Goal: Task Accomplishment & Management: Complete application form

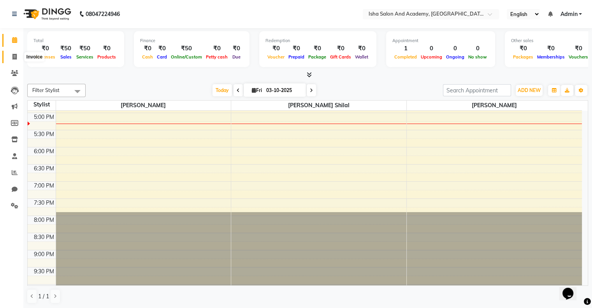
click at [16, 55] on icon at bounding box center [14, 57] width 4 height 6
select select "service"
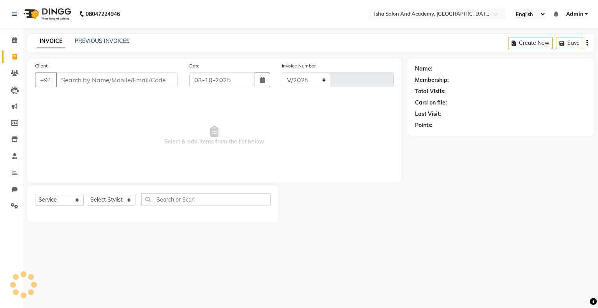
select select "8203"
type input "0544"
click at [106, 198] on select "Select Stylist [PERSON_NAME] [PERSON_NAME] [PERSON_NAME]" at bounding box center [111, 200] width 49 height 12
select select "77635"
click at [87, 194] on select "Select Stylist [PERSON_NAME] [PERSON_NAME] [PERSON_NAME]" at bounding box center [111, 200] width 49 height 12
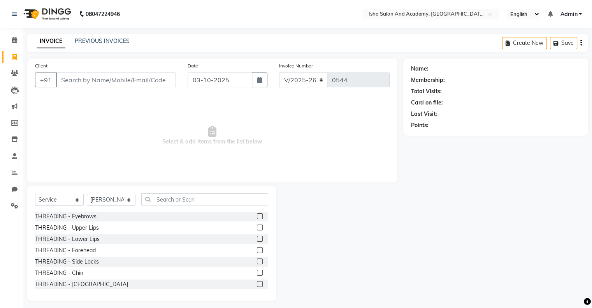
click at [257, 217] on label at bounding box center [260, 216] width 6 height 6
click at [257, 217] on input "checkbox" at bounding box center [259, 216] width 5 height 5
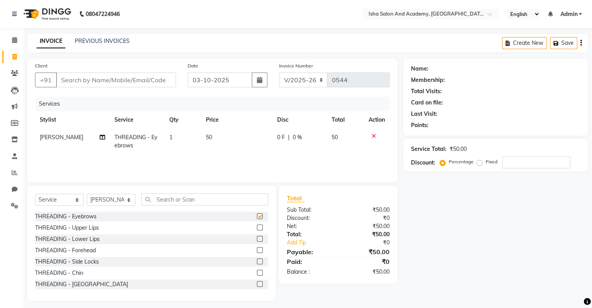
checkbox input "false"
click at [237, 200] on input "text" at bounding box center [204, 199] width 127 height 12
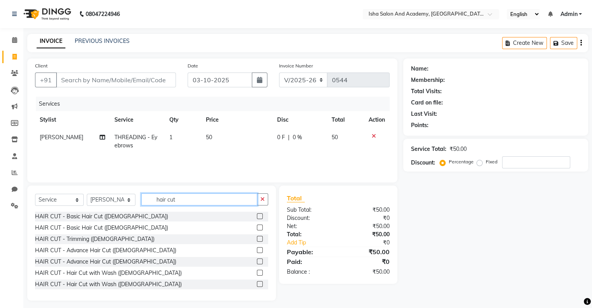
type input "hair cut"
click at [257, 228] on label at bounding box center [260, 227] width 6 height 6
click at [257, 228] on input "checkbox" at bounding box center [259, 227] width 5 height 5
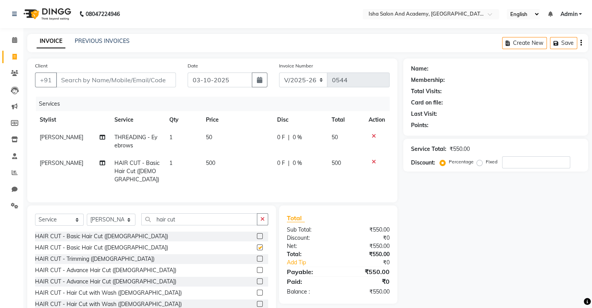
checkbox input "false"
click at [262, 220] on icon "button" at bounding box center [262, 218] width 4 height 5
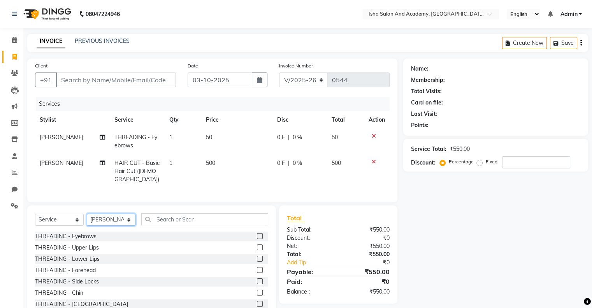
click at [101, 221] on select "Select Stylist [PERSON_NAME] [PERSON_NAME] [PERSON_NAME]" at bounding box center [111, 219] width 49 height 12
select select "77886"
click at [87, 213] on select "Select Stylist [PERSON_NAME] [PERSON_NAME] [PERSON_NAME]" at bounding box center [111, 219] width 49 height 12
click at [153, 216] on input "text" at bounding box center [204, 219] width 127 height 12
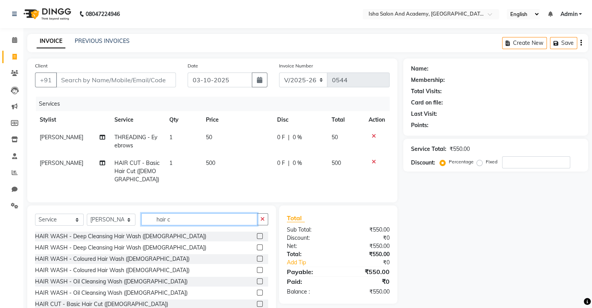
type input "hair c"
click at [257, 302] on label at bounding box center [260, 304] width 6 height 6
click at [257, 302] on input "checkbox" at bounding box center [259, 303] width 5 height 5
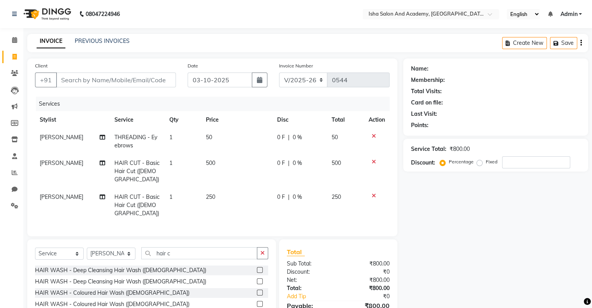
checkbox input "false"
click at [281, 193] on span "0 F" at bounding box center [281, 197] width 8 height 8
select select "77886"
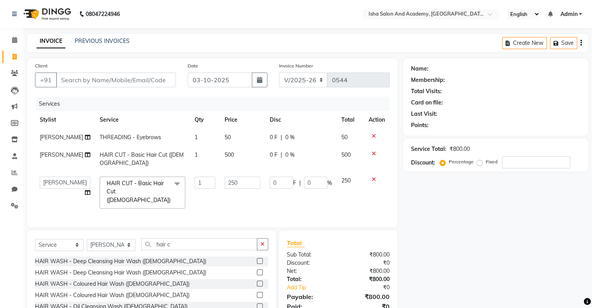
click at [281, 188] on input "0" at bounding box center [281, 182] width 23 height 12
type input "50"
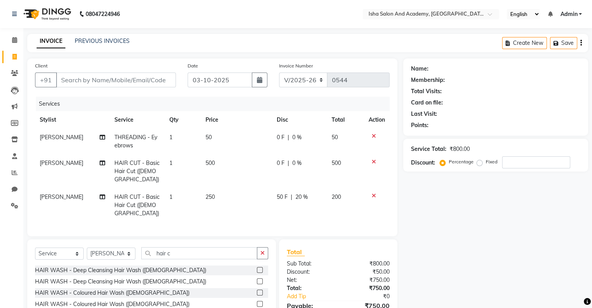
click at [277, 216] on div "Services Stylist Service Qty Price Disc Total Action [PERSON_NAME] THREADING - …" at bounding box center [212, 163] width 355 height 132
click at [211, 163] on span "500" at bounding box center [210, 162] width 9 height 7
select select "77635"
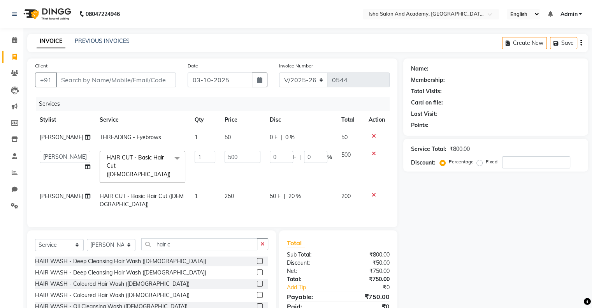
click at [211, 163] on td "1" at bounding box center [205, 166] width 30 height 41
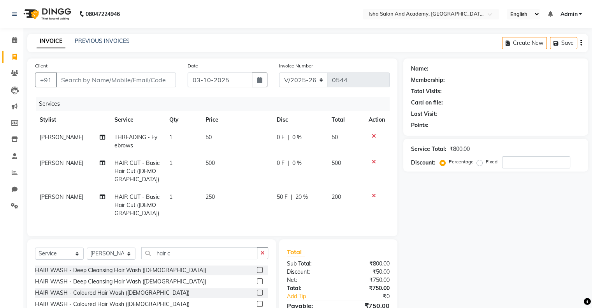
click at [216, 161] on td "500" at bounding box center [236, 171] width 71 height 34
select select "77635"
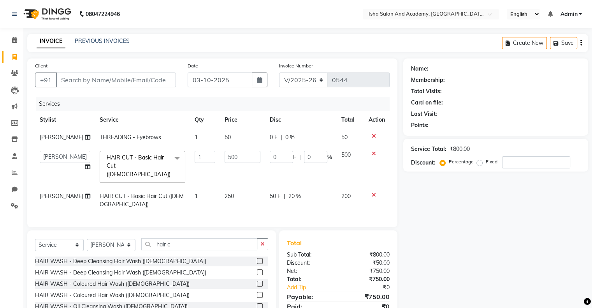
click at [220, 161] on td "500" at bounding box center [242, 166] width 45 height 41
drag, startPoint x: 234, startPoint y: 165, endPoint x: 218, endPoint y: 166, distance: 16.0
click at [225, 163] on input "500" at bounding box center [243, 157] width 36 height 12
type input "700"
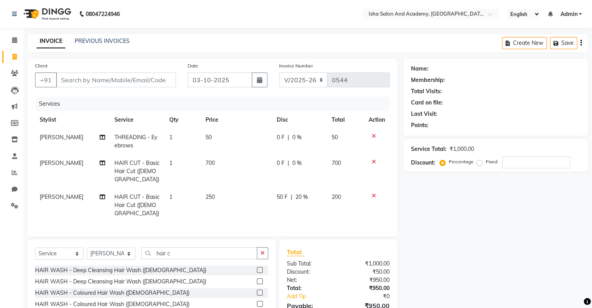
click at [280, 166] on span "0 F" at bounding box center [281, 163] width 8 height 8
select select "77635"
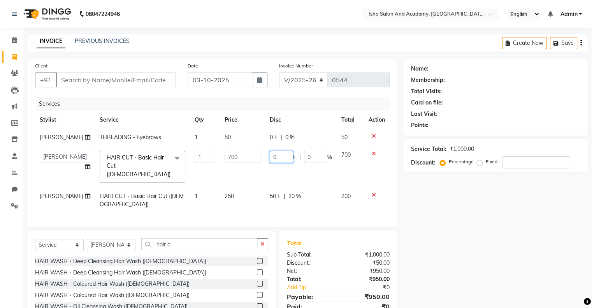
click at [280, 163] on input "0" at bounding box center [281, 157] width 23 height 12
type input "200"
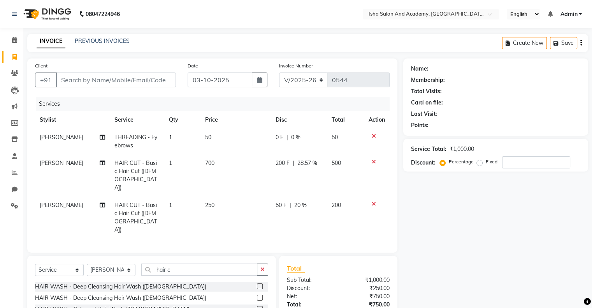
click at [287, 196] on td "50 F | 20 %" at bounding box center [299, 217] width 56 height 42
select select "77886"
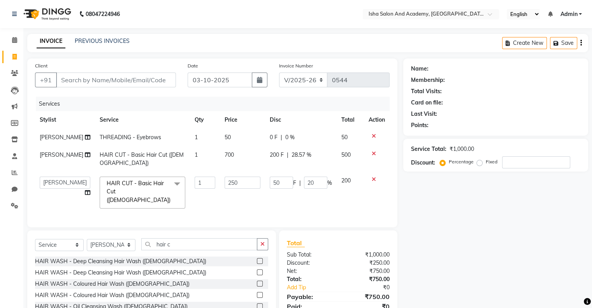
click at [326, 212] on td "50 F | 20 %" at bounding box center [301, 192] width 72 height 41
click at [264, 246] on icon "button" at bounding box center [262, 243] width 4 height 5
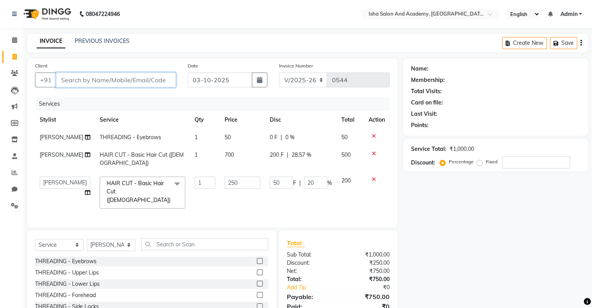
click at [114, 79] on input "Client" at bounding box center [116, 79] width 120 height 15
click at [374, 156] on icon at bounding box center [374, 153] width 4 height 5
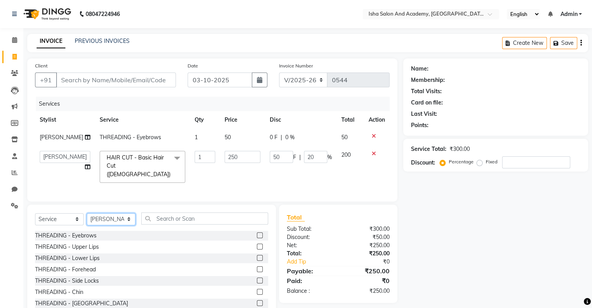
click at [102, 220] on select "Select Stylist [PERSON_NAME] [PERSON_NAME] [PERSON_NAME]" at bounding box center [111, 219] width 49 height 12
select select "77635"
click at [87, 219] on select "Select Stylist [PERSON_NAME] [PERSON_NAME] [PERSON_NAME]" at bounding box center [111, 219] width 49 height 12
click at [163, 223] on input "text" at bounding box center [204, 218] width 127 height 12
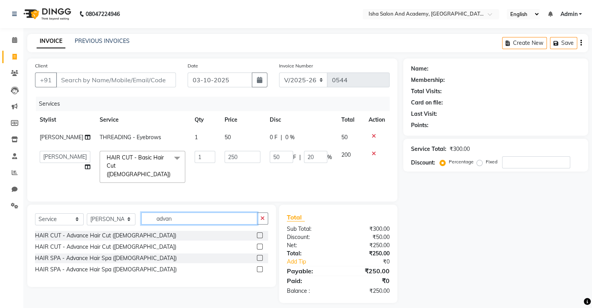
type input "advan"
click at [258, 249] on label at bounding box center [260, 246] width 6 height 6
click at [258, 249] on input "checkbox" at bounding box center [259, 246] width 5 height 5
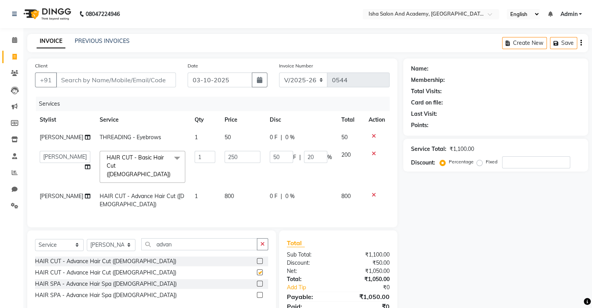
checkbox input "false"
click at [292, 197] on span "0 %" at bounding box center [289, 196] width 9 height 8
select select "77635"
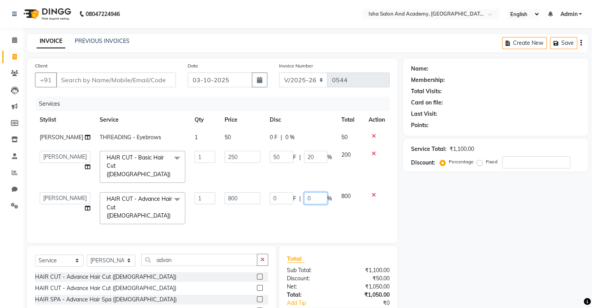
drag, startPoint x: 316, startPoint y: 199, endPoint x: 301, endPoint y: 199, distance: 14.8
click at [301, 199] on div "0 F | 0 %" at bounding box center [301, 198] width 62 height 12
type input "25"
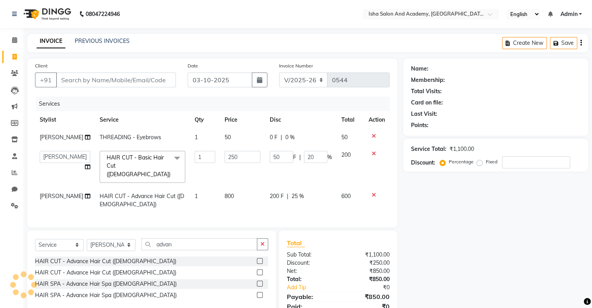
click at [306, 209] on td "200 F | 25 %" at bounding box center [301, 200] width 72 height 26
select select "77635"
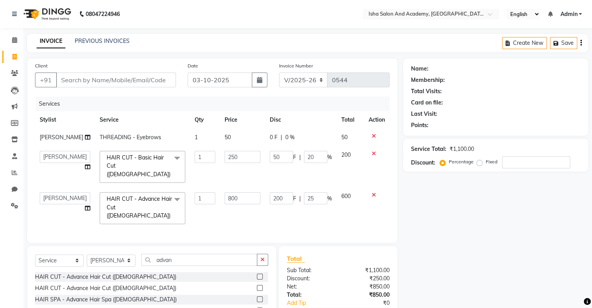
click at [440, 249] on div "Name: Membership: Total Visits: Card on file: Last Visit: Points: Service Total…" at bounding box center [498, 200] width 191 height 285
click at [93, 85] on input "Client" at bounding box center [116, 79] width 120 height 15
click at [424, 212] on div "Name: Membership: Total Visits: Card on file: Last Visit: Points: Service Total…" at bounding box center [498, 200] width 191 height 285
click at [106, 77] on input "Client" at bounding box center [116, 79] width 120 height 15
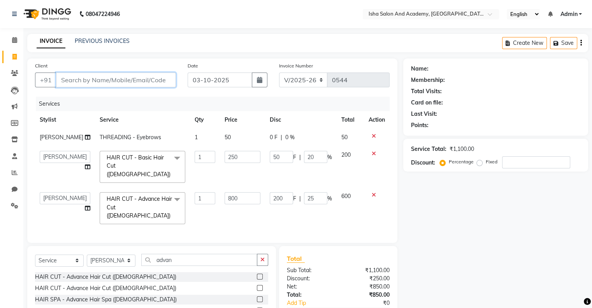
click at [106, 77] on input "Client" at bounding box center [116, 79] width 120 height 15
click at [113, 72] on div "Client +91" at bounding box center [105, 78] width 153 height 32
click at [106, 78] on input "Client" at bounding box center [116, 79] width 120 height 15
click at [76, 79] on input "Client" at bounding box center [116, 79] width 120 height 15
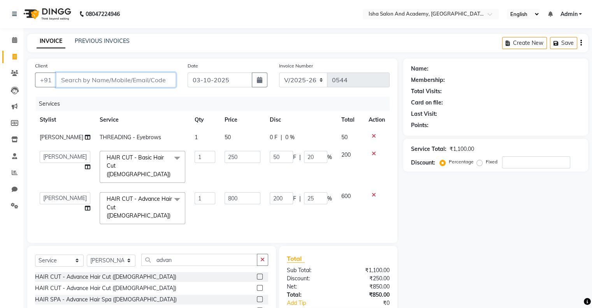
type input "9"
type input "0"
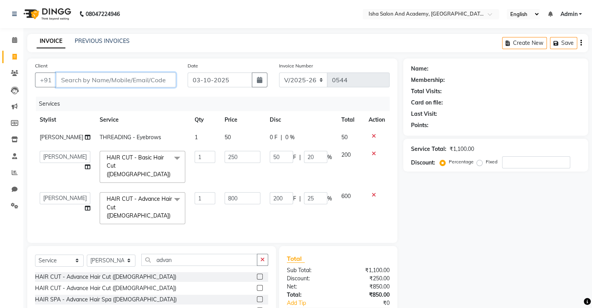
type input "0"
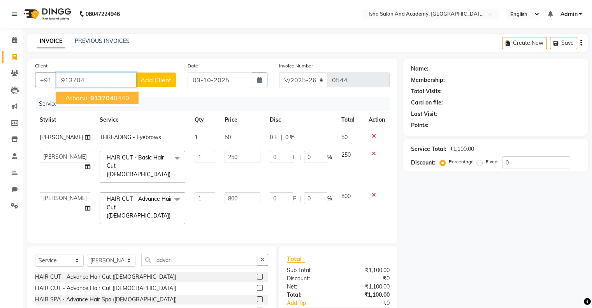
click at [107, 100] on span "913704" at bounding box center [101, 98] width 23 height 8
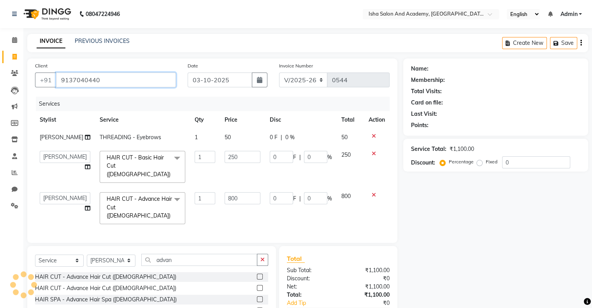
type input "9137040440"
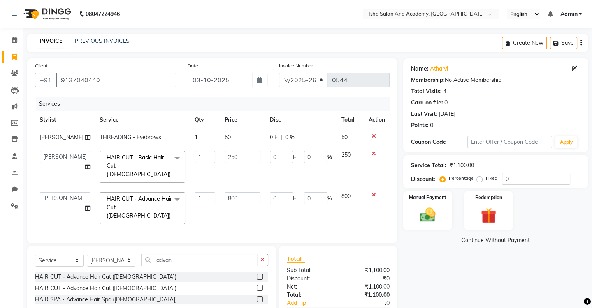
click at [588, 228] on div "Manual Payment Redemption" at bounding box center [496, 210] width 197 height 39
drag, startPoint x: 588, startPoint y: 228, endPoint x: 598, endPoint y: 230, distance: 9.5
click at [592, 230] on html "08047224946 Select Location × Isha Salon And Academy, Andheri (E) English ENGLI…" at bounding box center [296, 154] width 592 height 308
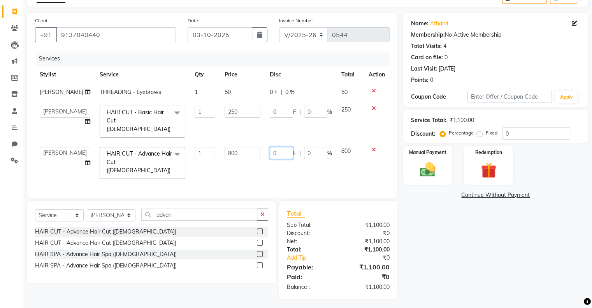
click at [279, 153] on input "0" at bounding box center [281, 153] width 23 height 12
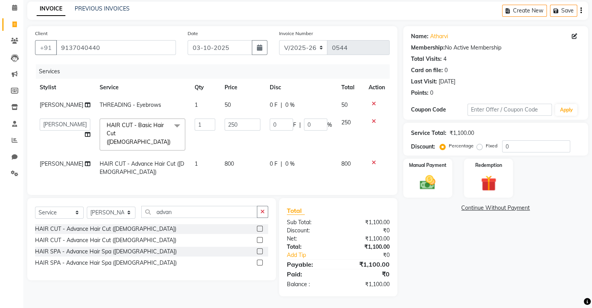
click at [316, 160] on div "0 F | 0 %" at bounding box center [301, 164] width 62 height 8
select select "77635"
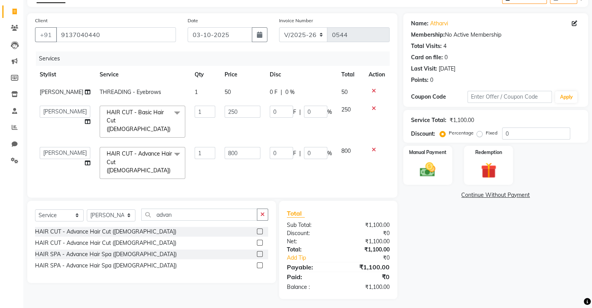
click at [317, 156] on input "0" at bounding box center [315, 153] width 23 height 12
type input "25"
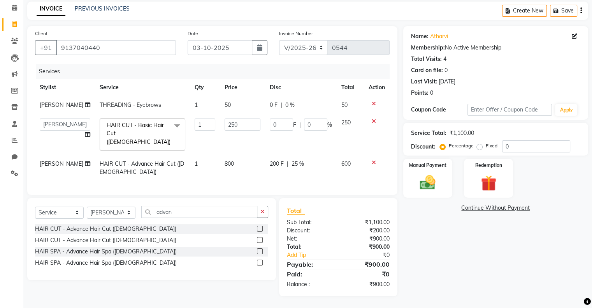
click at [320, 174] on td "200 F | 25 %" at bounding box center [301, 168] width 72 height 26
select select "77635"
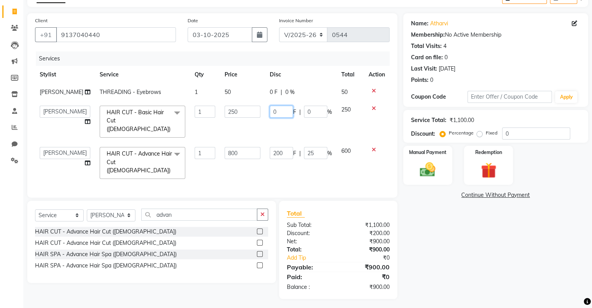
drag, startPoint x: 277, startPoint y: 121, endPoint x: 265, endPoint y: 122, distance: 12.5
click at [265, 122] on td "0 F | 0 %" at bounding box center [301, 121] width 72 height 41
type input "50"
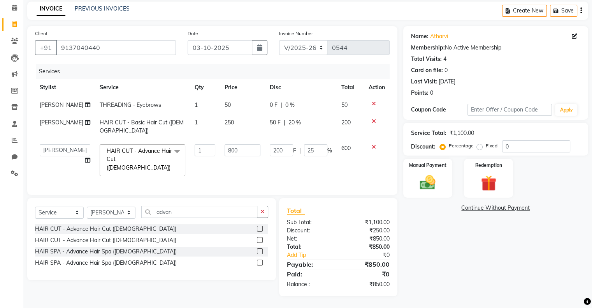
click at [285, 135] on td "50 F | 20 %" at bounding box center [301, 127] width 72 height 26
select select "77886"
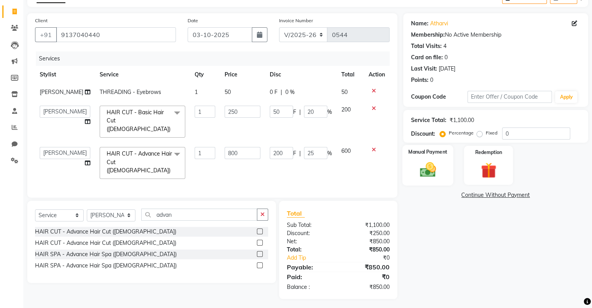
click at [426, 168] on img at bounding box center [428, 169] width 26 height 19
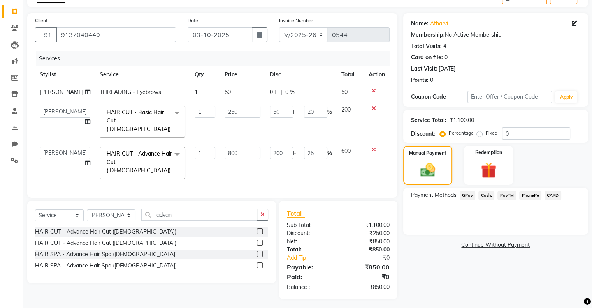
click at [509, 195] on span "PayTM" at bounding box center [507, 195] width 19 height 9
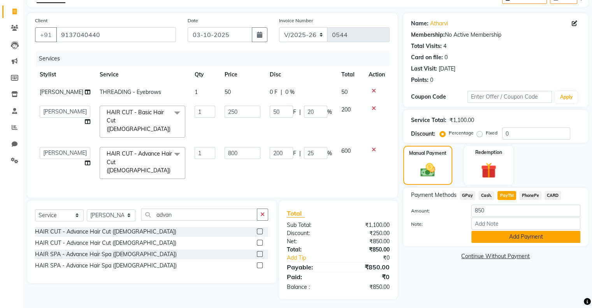
click at [507, 238] on button "Add Payment" at bounding box center [526, 236] width 109 height 12
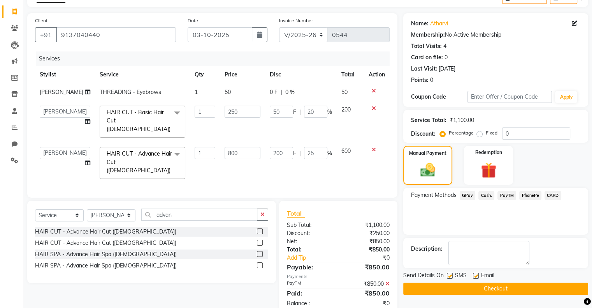
click at [557, 287] on button "Checkout" at bounding box center [495, 288] width 185 height 12
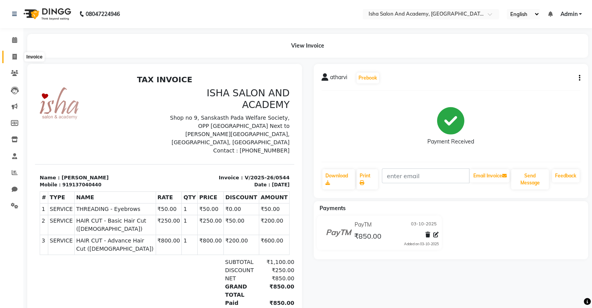
click at [10, 56] on span at bounding box center [15, 57] width 14 height 9
select select "8203"
select select "service"
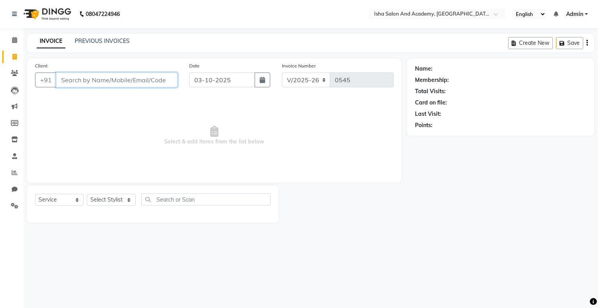
click at [128, 83] on input "Client" at bounding box center [116, 79] width 121 height 15
type input "9703365914"
click at [152, 77] on span "Add Client" at bounding box center [157, 80] width 31 height 8
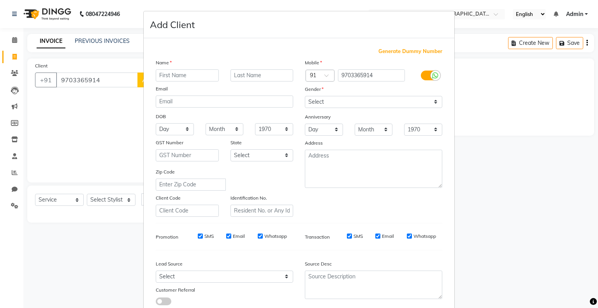
click at [175, 74] on input "text" at bounding box center [187, 75] width 63 height 12
type input "[MEDICAL_DATA]"
click at [342, 104] on select "Select [DEMOGRAPHIC_DATA] [DEMOGRAPHIC_DATA] Other Prefer Not To Say" at bounding box center [373, 102] width 137 height 12
select select "[DEMOGRAPHIC_DATA]"
click at [305, 96] on select "Select [DEMOGRAPHIC_DATA] [DEMOGRAPHIC_DATA] Other Prefer Not To Say" at bounding box center [373, 102] width 137 height 12
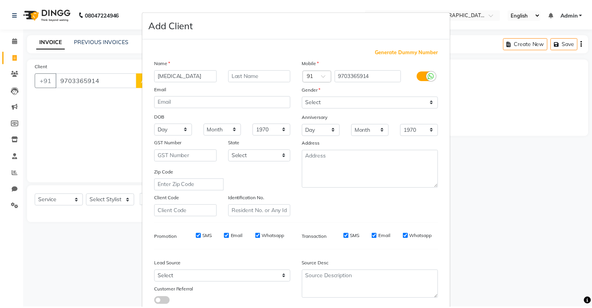
scroll to position [55, 0]
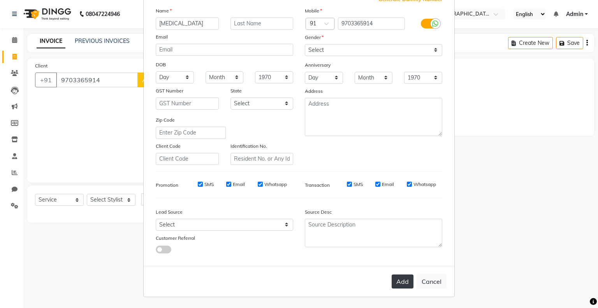
click at [397, 278] on button "Add" at bounding box center [403, 281] width 22 height 14
select select
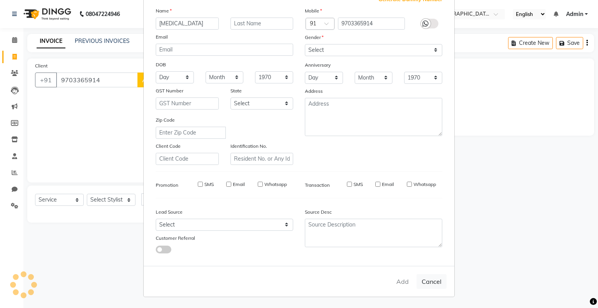
select select
checkbox input "false"
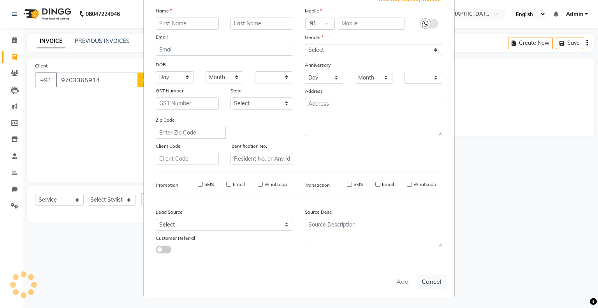
checkbox input "false"
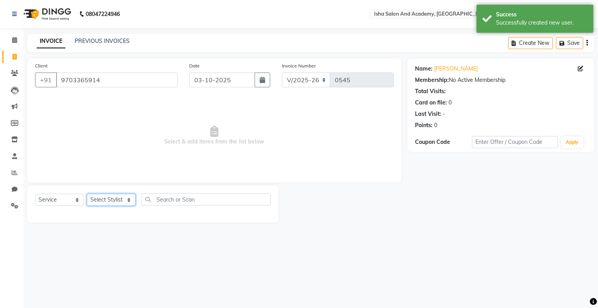
click at [111, 203] on select "Select Stylist [PERSON_NAME] [PERSON_NAME] [PERSON_NAME]" at bounding box center [111, 200] width 49 height 12
select select "77635"
click at [87, 194] on select "Select Stylist [PERSON_NAME] [PERSON_NAME] [PERSON_NAME]" at bounding box center [111, 200] width 49 height 12
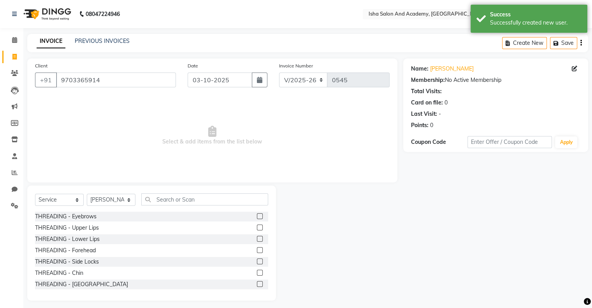
click at [257, 217] on label at bounding box center [260, 216] width 6 height 6
click at [257, 217] on input "checkbox" at bounding box center [259, 216] width 5 height 5
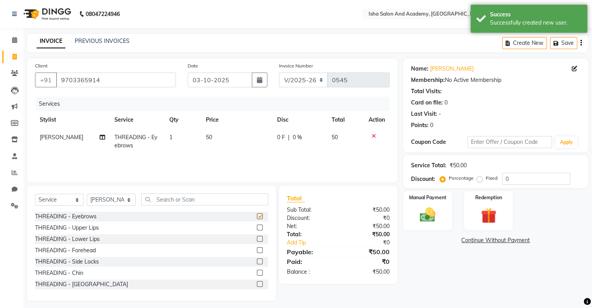
checkbox input "false"
click at [435, 208] on img at bounding box center [428, 215] width 26 height 19
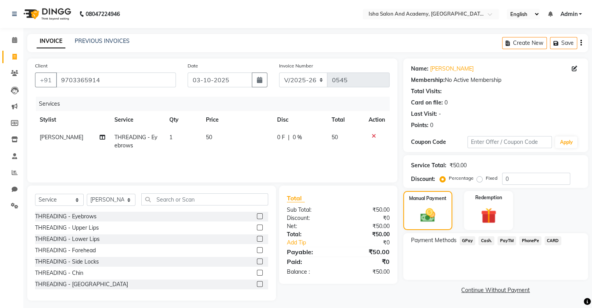
click at [502, 238] on span "PayTM" at bounding box center [507, 240] width 19 height 9
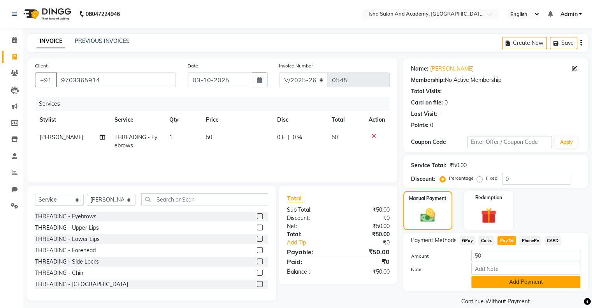
click at [507, 283] on button "Add Payment" at bounding box center [526, 282] width 109 height 12
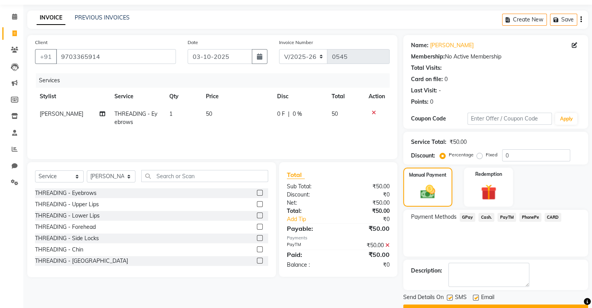
scroll to position [43, 0]
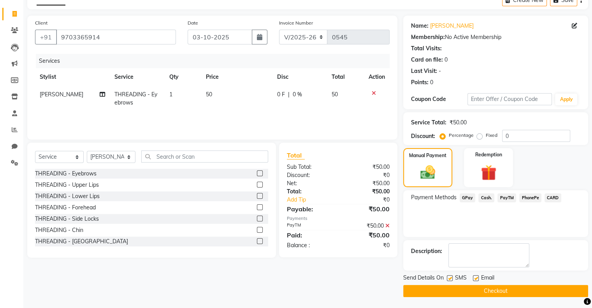
click at [496, 291] on button "Checkout" at bounding box center [495, 291] width 185 height 12
